Goal: Navigation & Orientation: Find specific page/section

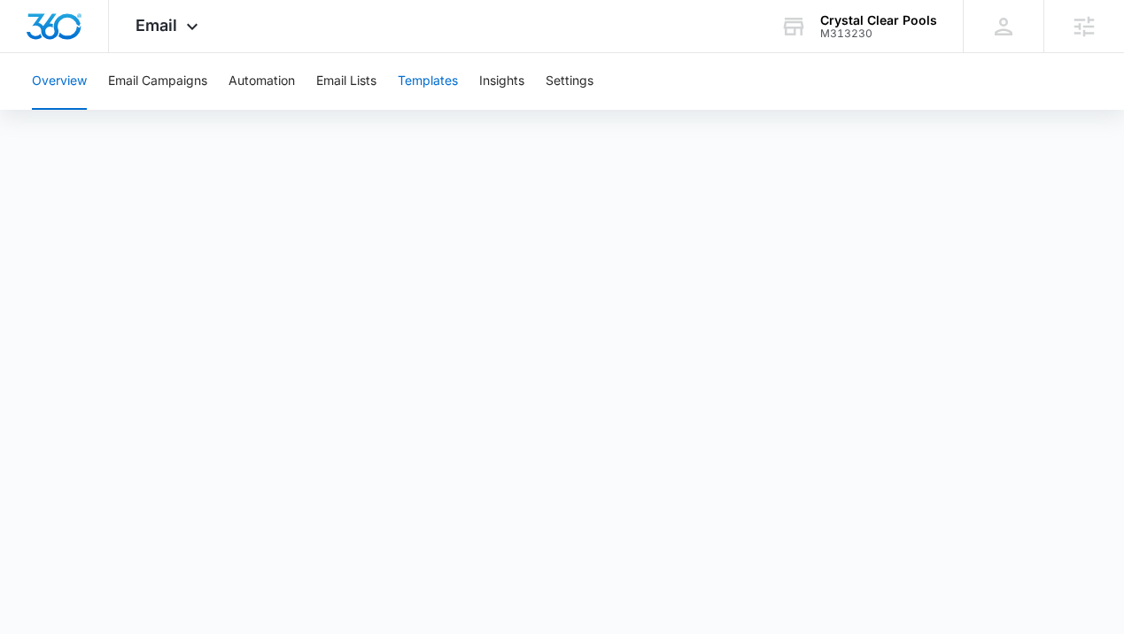
click at [445, 87] on button "Templates" at bounding box center [428, 81] width 60 height 57
click at [145, 81] on button "Email Campaigns" at bounding box center [157, 81] width 99 height 57
click at [262, 67] on button "Automation" at bounding box center [262, 81] width 66 height 57
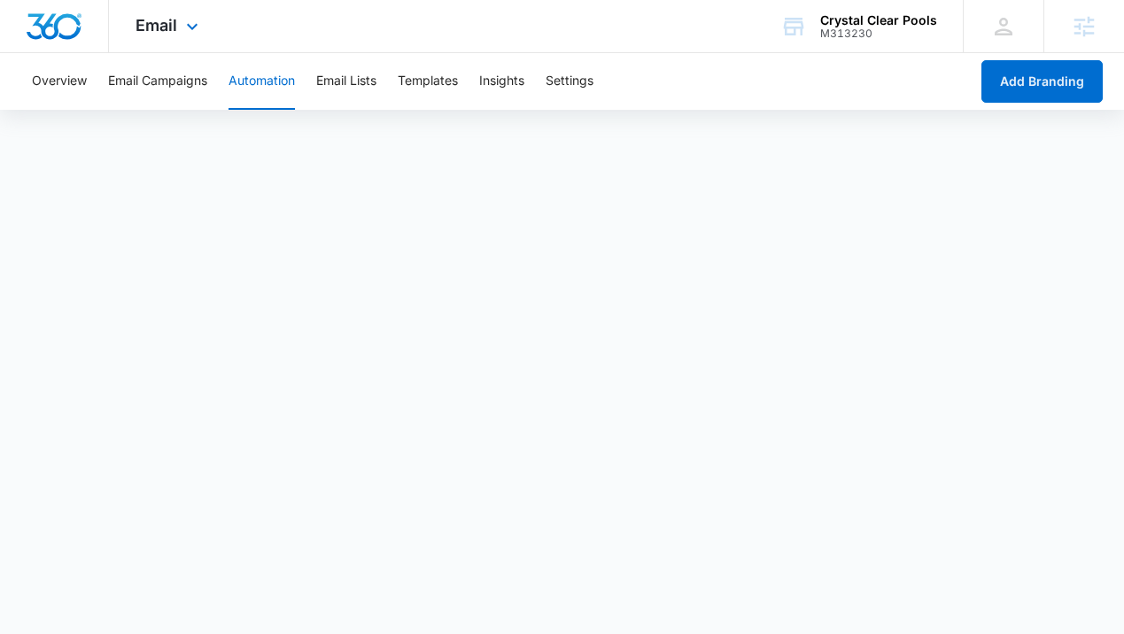
click at [157, 43] on div "Email Apps Reputation Websites Forms CRM Email Social Content Ads Intelligence …" at bounding box center [169, 26] width 120 height 52
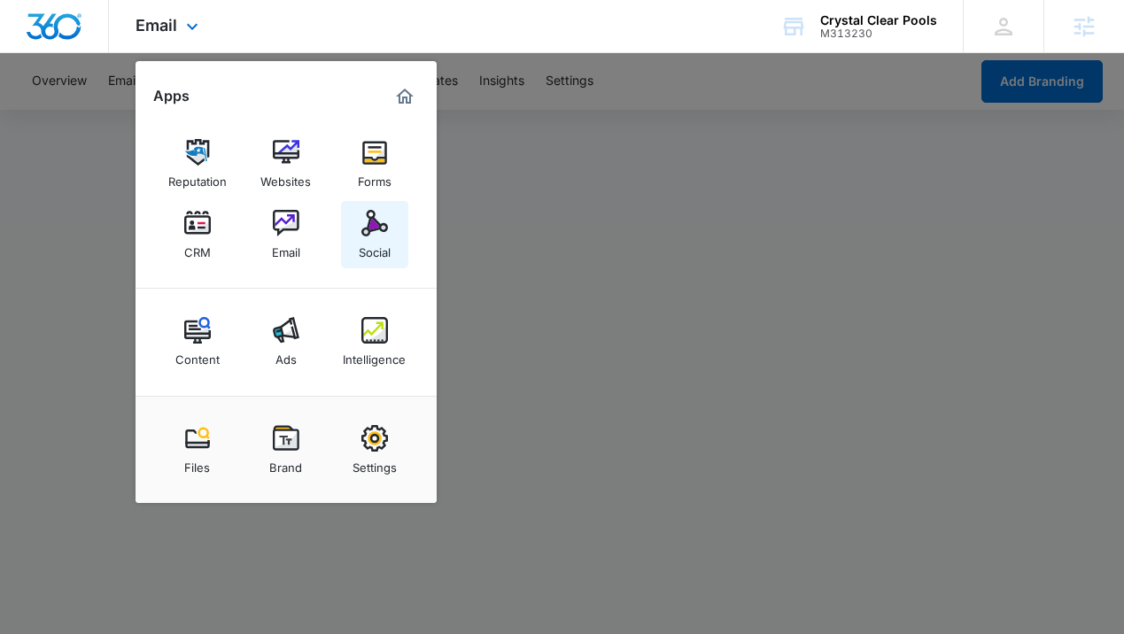
click at [364, 213] on img at bounding box center [374, 223] width 27 height 27
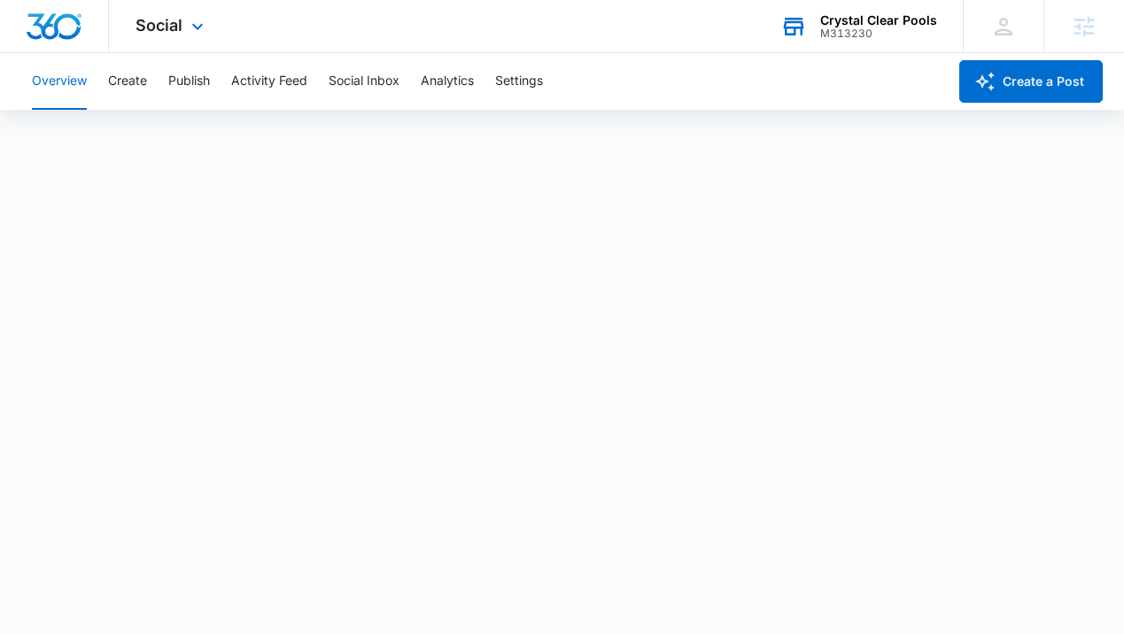
scroll to position [4, 0]
click at [196, 84] on button "Publish" at bounding box center [189, 81] width 42 height 57
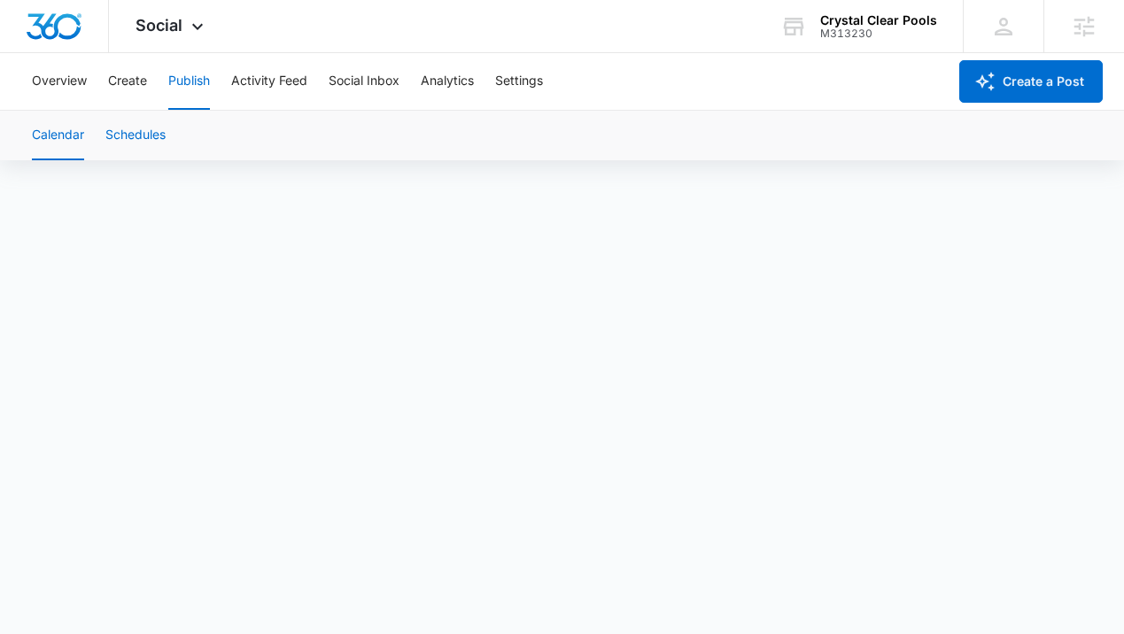
click at [147, 143] on button "Schedules" at bounding box center [135, 136] width 60 height 50
